Goal: Task Accomplishment & Management: Manage account settings

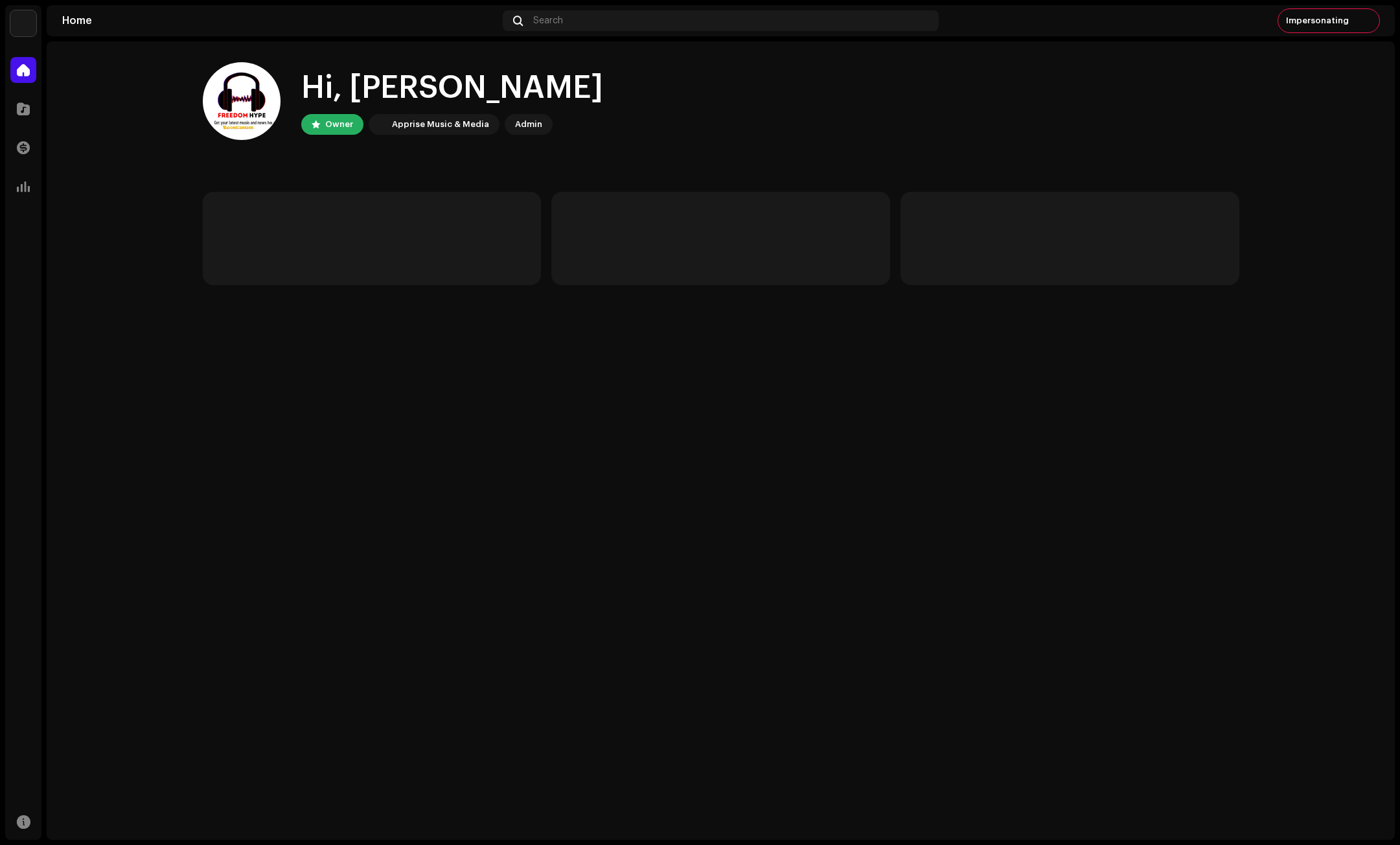
click at [27, 18] on img at bounding box center [23, 23] width 26 height 26
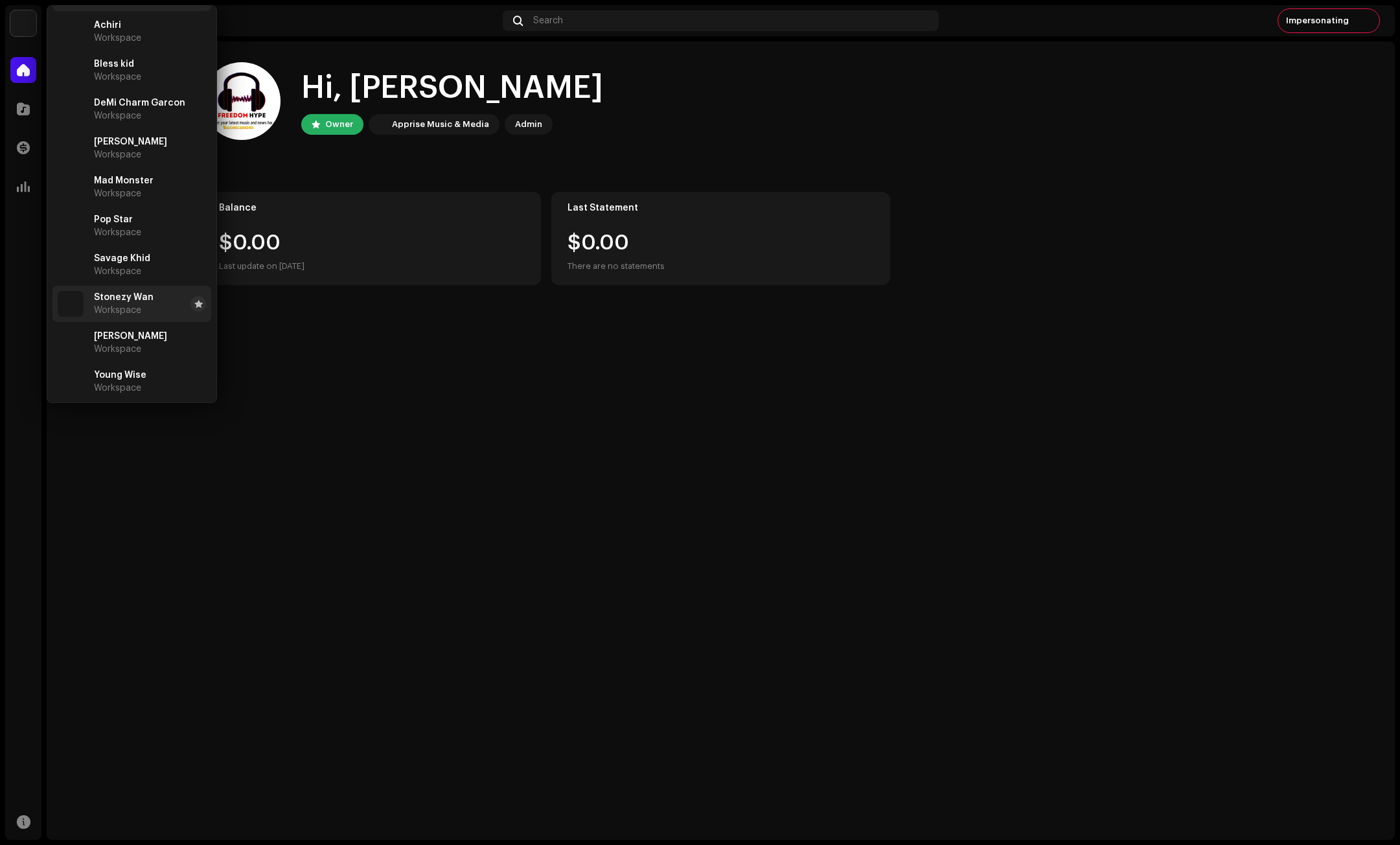
scroll to position [39, 0]
click at [124, 101] on span "DeMi Charm Garcon" at bounding box center [139, 100] width 91 height 10
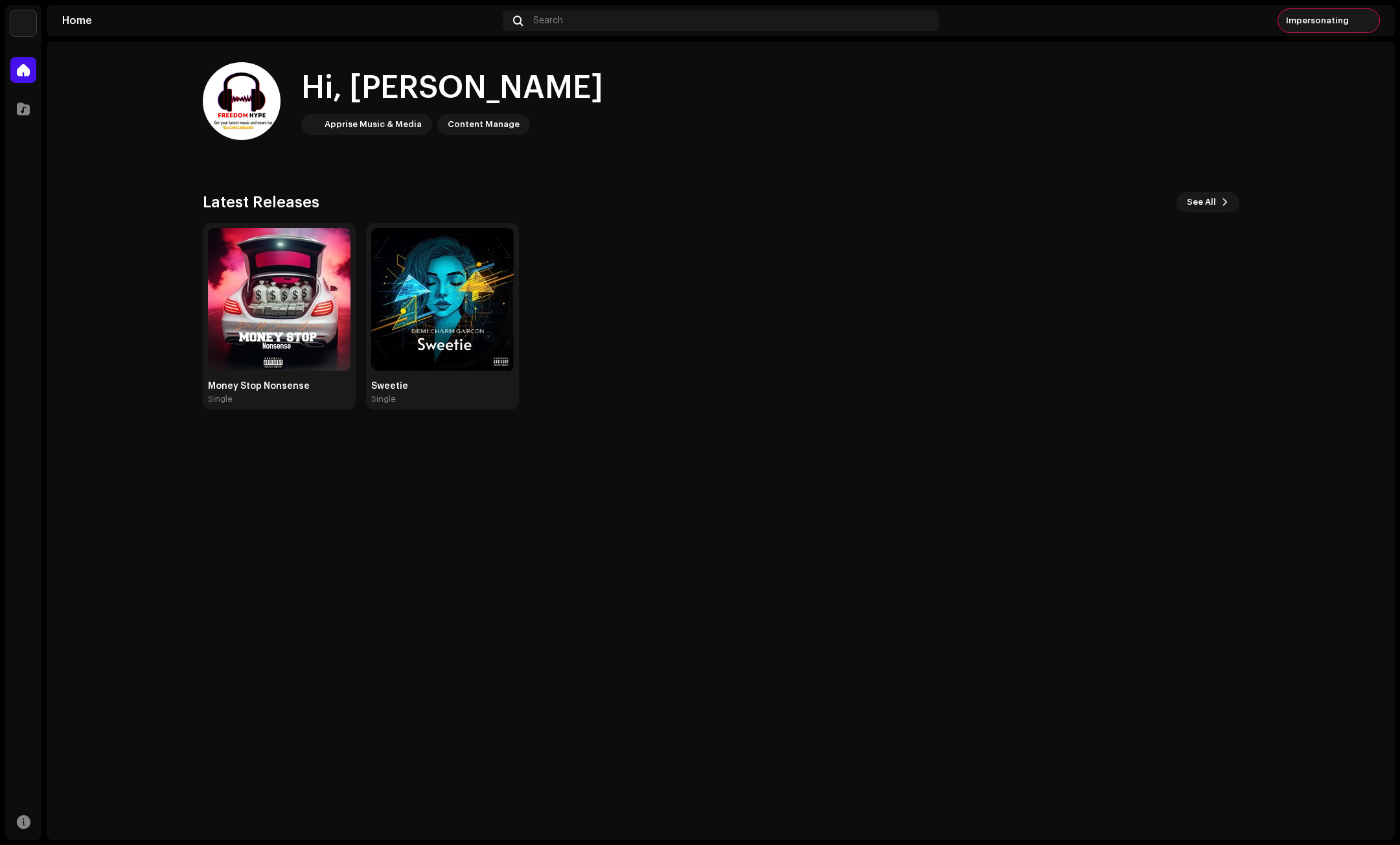
click at [1315, 19] on span "Impersonating" at bounding box center [1318, 20] width 63 height 10
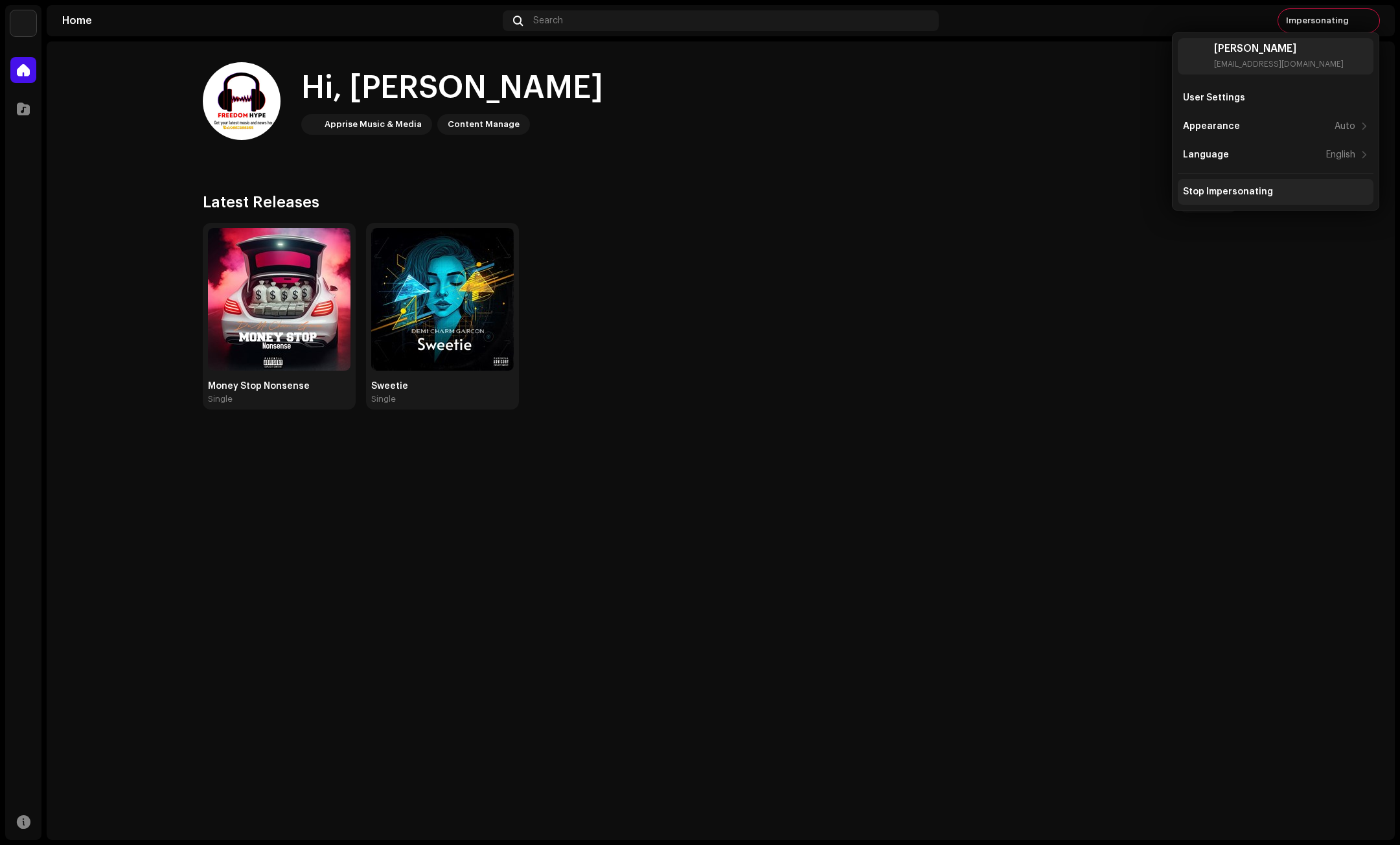
click at [1235, 196] on div "Stop Impersonating" at bounding box center [1228, 191] width 90 height 10
